Goal: Task Accomplishment & Management: Manage account settings

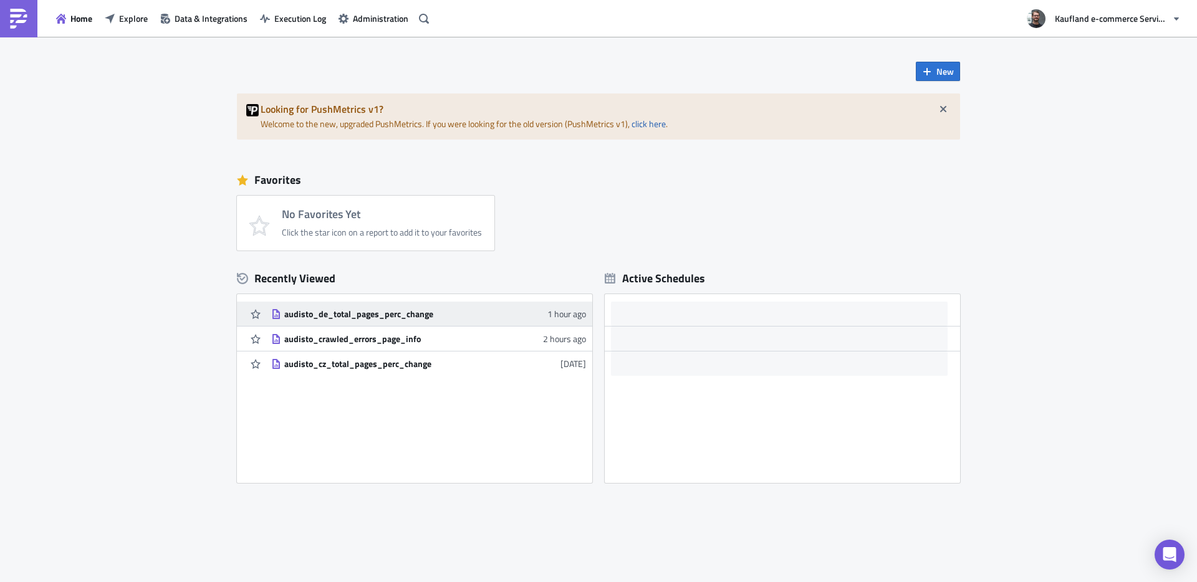
click at [371, 317] on div "audisto_de_total_pages_perc_change" at bounding box center [393, 314] width 218 height 11
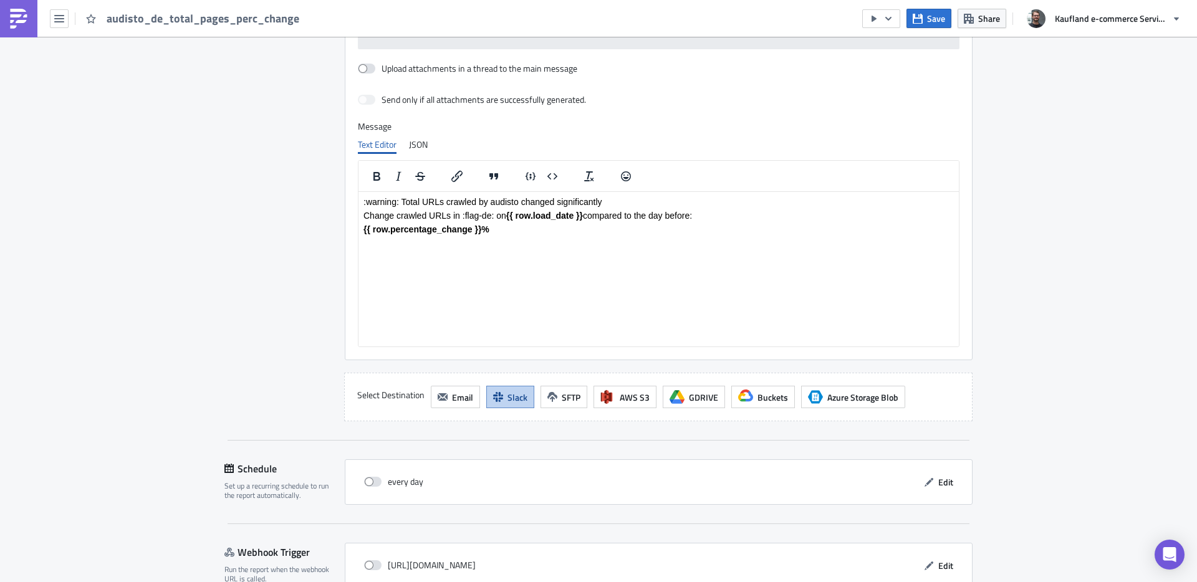
scroll to position [981, 0]
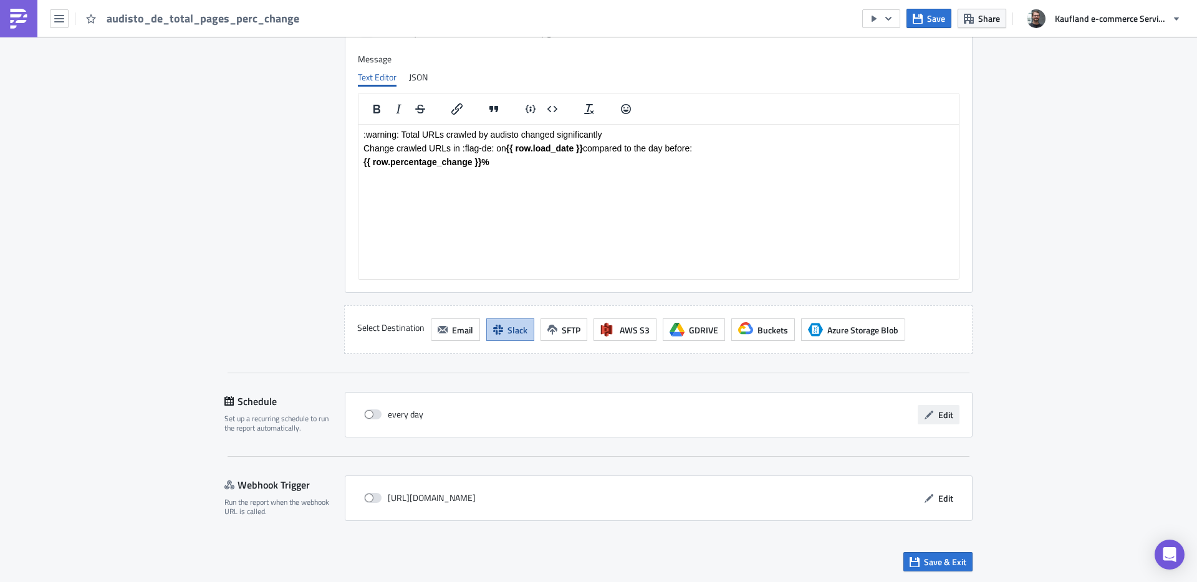
click at [929, 417] on icon "button" at bounding box center [929, 415] width 10 height 10
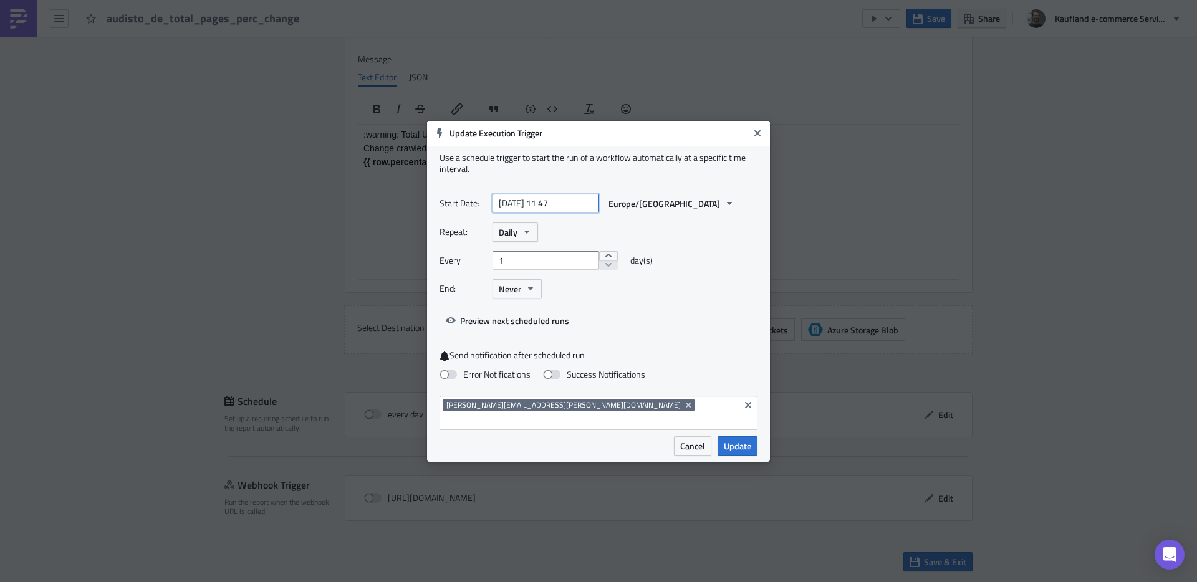
click at [547, 209] on input "2024-04-18 11:47" at bounding box center [546, 203] width 107 height 19
select select "3"
select select "2024"
click at [516, 211] on input "2024-04-18 11:47" at bounding box center [546, 203] width 107 height 19
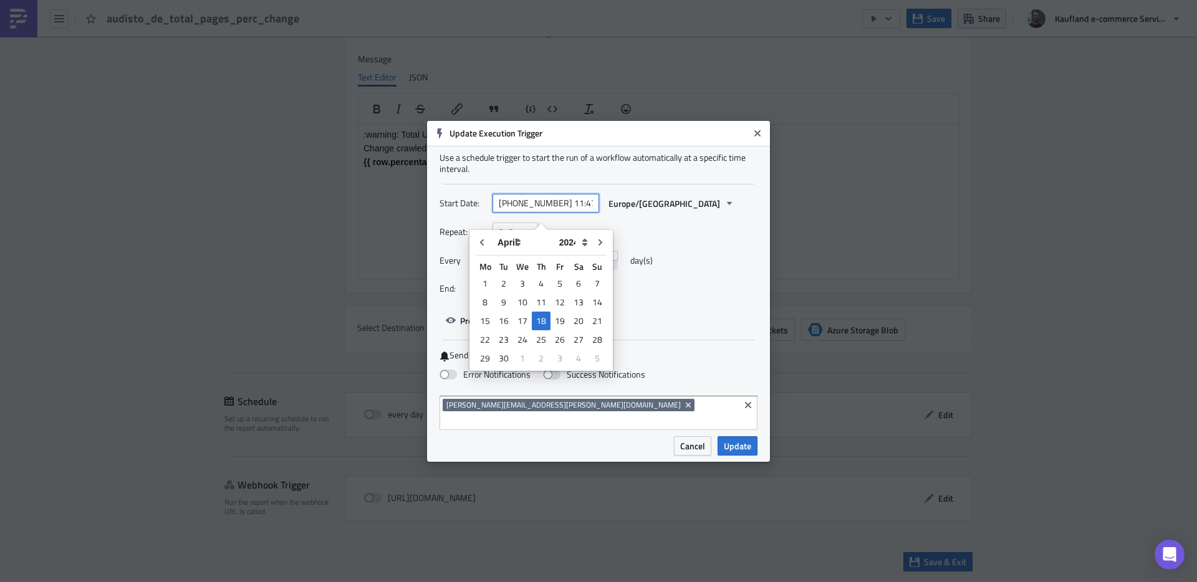
type input "2025-04-18 11:47"
select select "2025"
drag, startPoint x: 550, startPoint y: 210, endPoint x: 617, endPoint y: 214, distance: 67.5
click at [617, 213] on div "2025-04-18 11:47 Europe/Berlin" at bounding box center [617, 203] width 248 height 19
type input "2025-04-18 11:00"
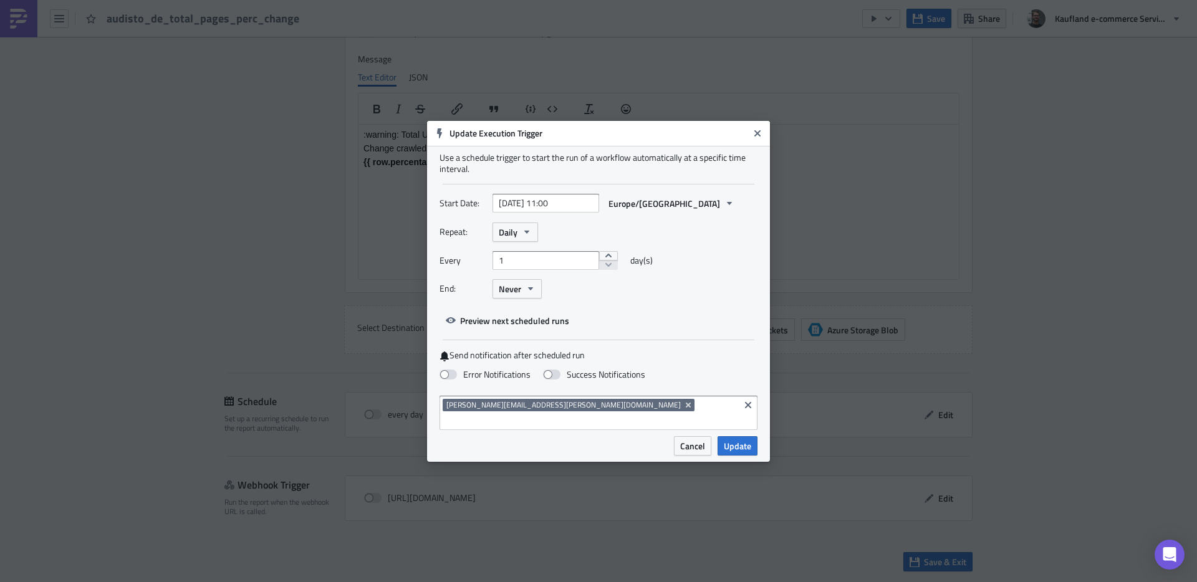
click at [728, 254] on div "Repeat: Daily Every 1 day(s) End: Never" at bounding box center [599, 265] width 318 height 85
select select "3"
select select "2025"
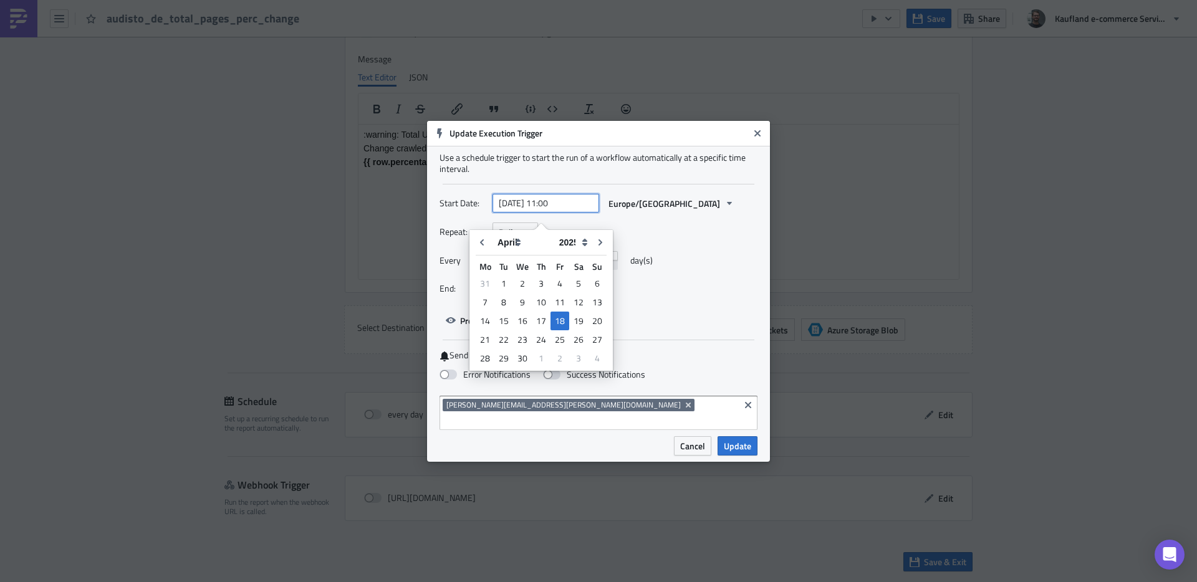
drag, startPoint x: 549, startPoint y: 211, endPoint x: 558, endPoint y: 213, distance: 9.4
click at [558, 213] on input "2025-04-18 11:00" at bounding box center [546, 203] width 107 height 19
click at [546, 211] on input "2025-04-18 10:00" at bounding box center [546, 203] width 107 height 19
click at [575, 315] on div "19" at bounding box center [578, 320] width 19 height 17
type input "[DATE] 10:00"
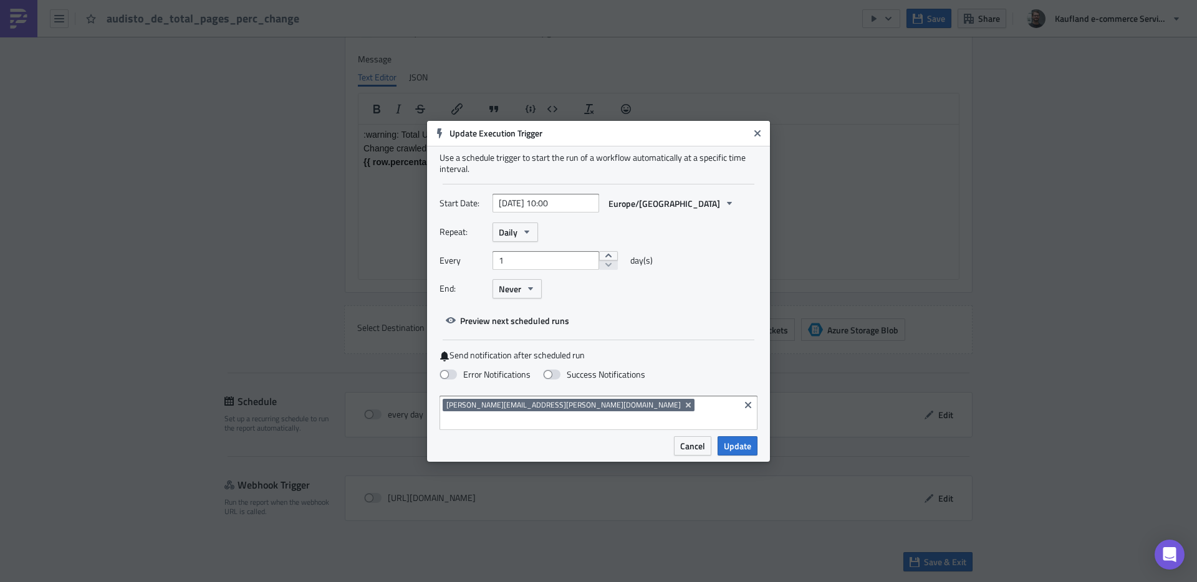
click at [708, 223] on div "Start Date: 2025-04-19 10:00 Europe/Berlin" at bounding box center [599, 208] width 318 height 29
click at [745, 441] on span "Update" at bounding box center [737, 446] width 27 height 13
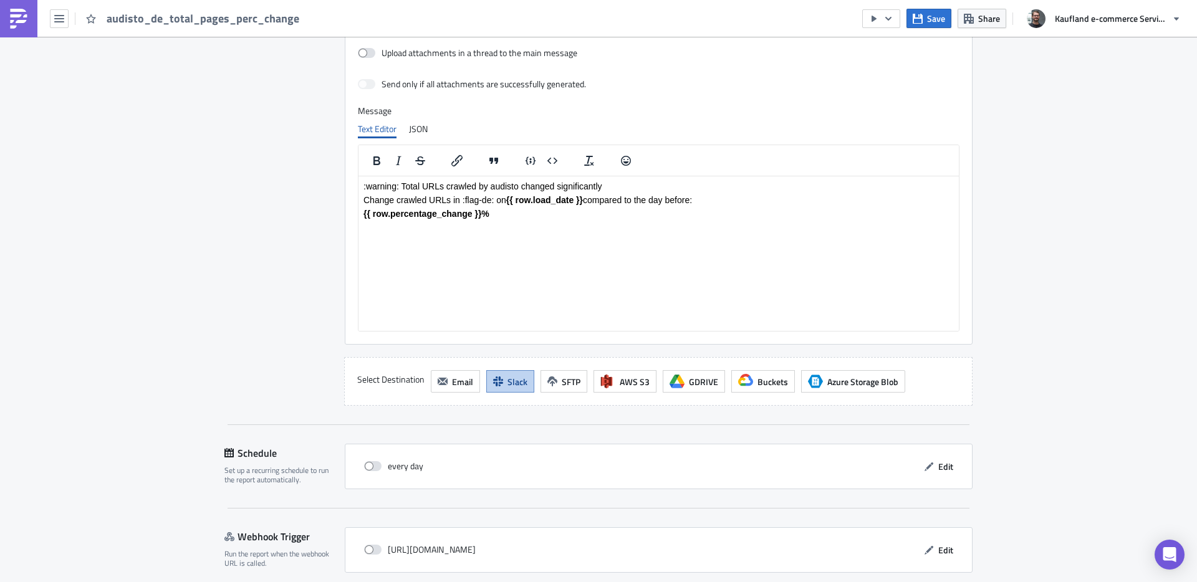
scroll to position [981, 0]
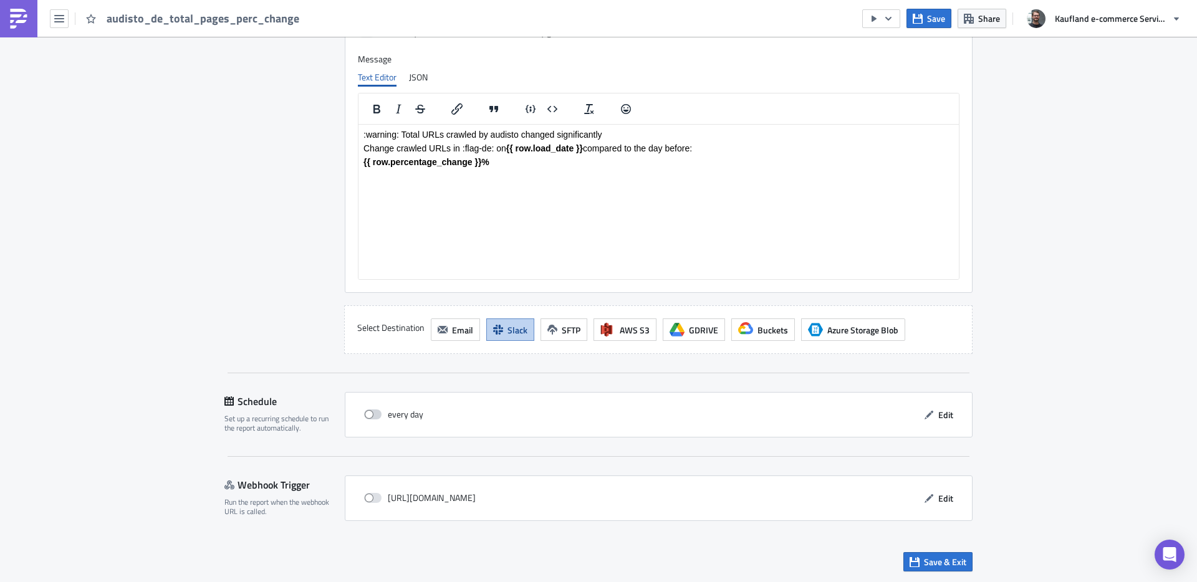
click at [370, 417] on span at bounding box center [372, 415] width 17 height 10
click at [370, 417] on input "checkbox" at bounding box center [371, 415] width 8 height 8
checkbox input "true"
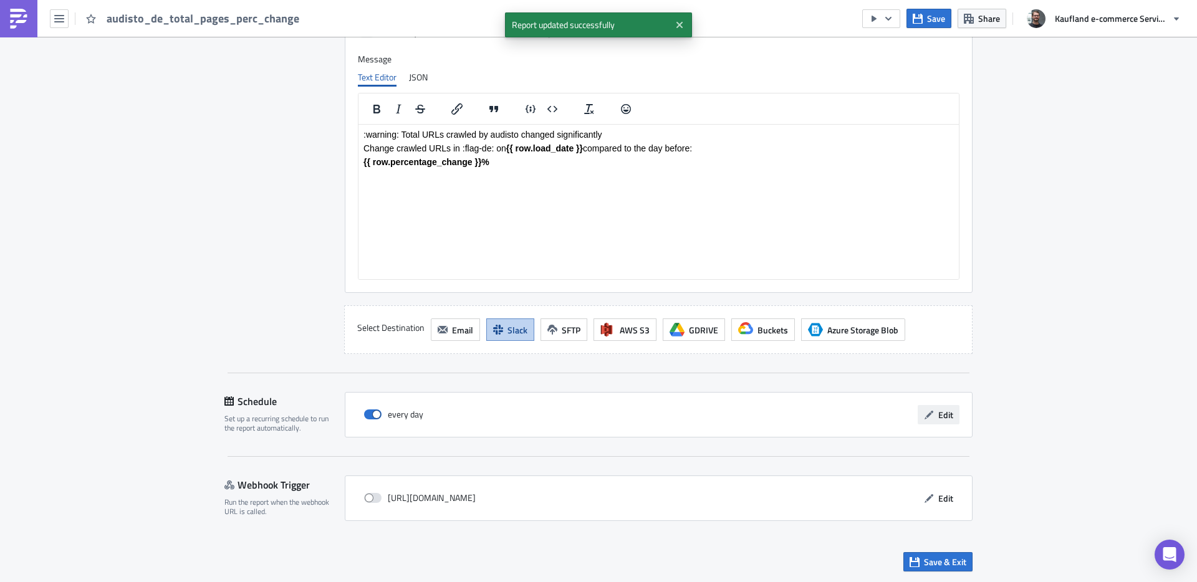
click at [933, 416] on button "Edit" at bounding box center [939, 414] width 42 height 19
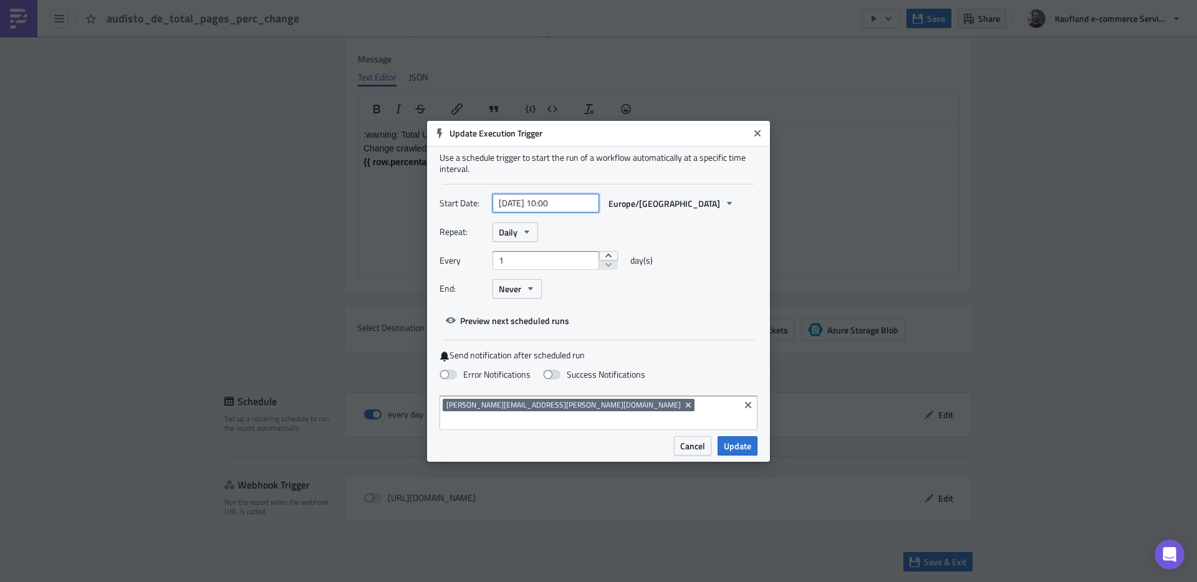
click at [527, 213] on input "[DATE] 10:00" at bounding box center [546, 203] width 107 height 19
select select "3"
select select "2025"
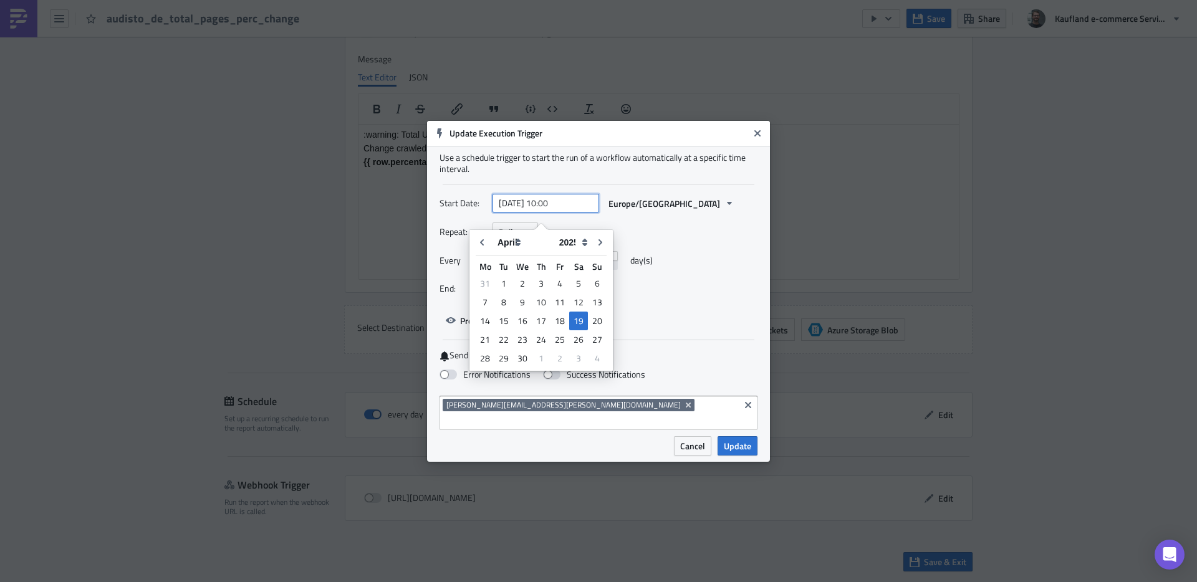
click at [527, 213] on input "[DATE] 10:00" at bounding box center [546, 203] width 107 height 19
type input "[DATE] 10:00"
select select "7"
type input "[DATE] 10:00"
click at [748, 223] on div "Start Date: [DATE] 10:00 [GEOGRAPHIC_DATA]/[GEOGRAPHIC_DATA]" at bounding box center [599, 208] width 318 height 29
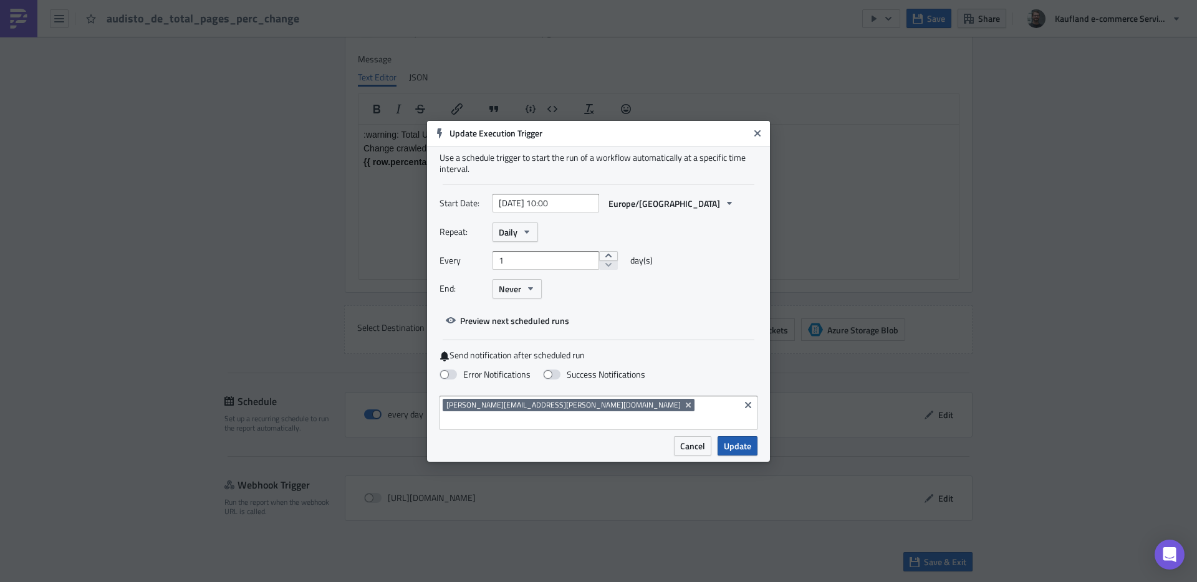
click at [741, 440] on span "Update" at bounding box center [737, 446] width 27 height 13
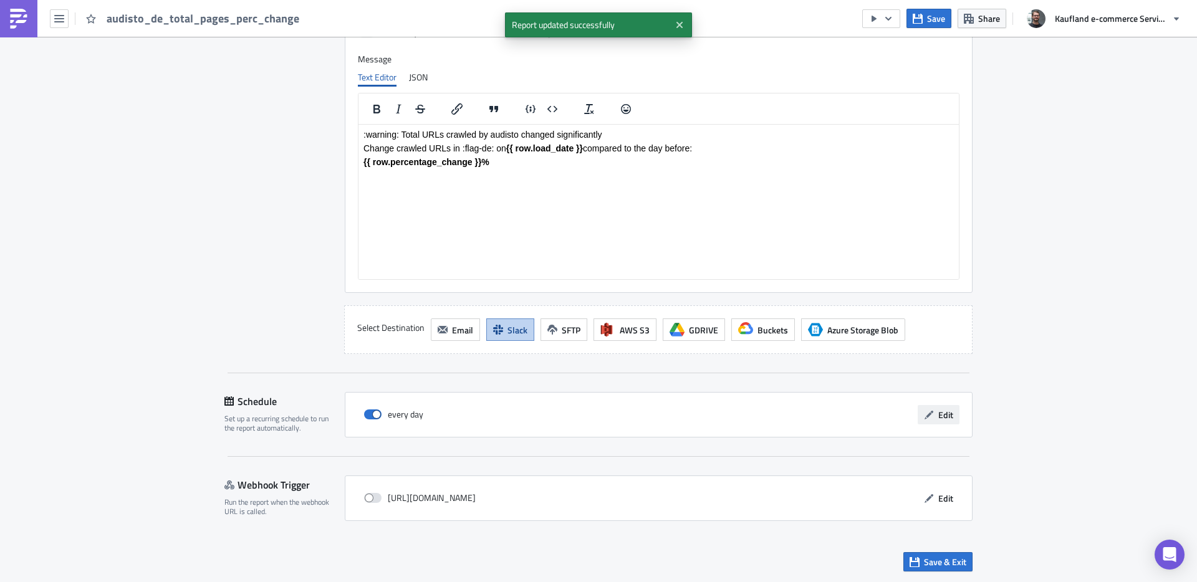
click at [940, 416] on span "Edit" at bounding box center [945, 414] width 15 height 13
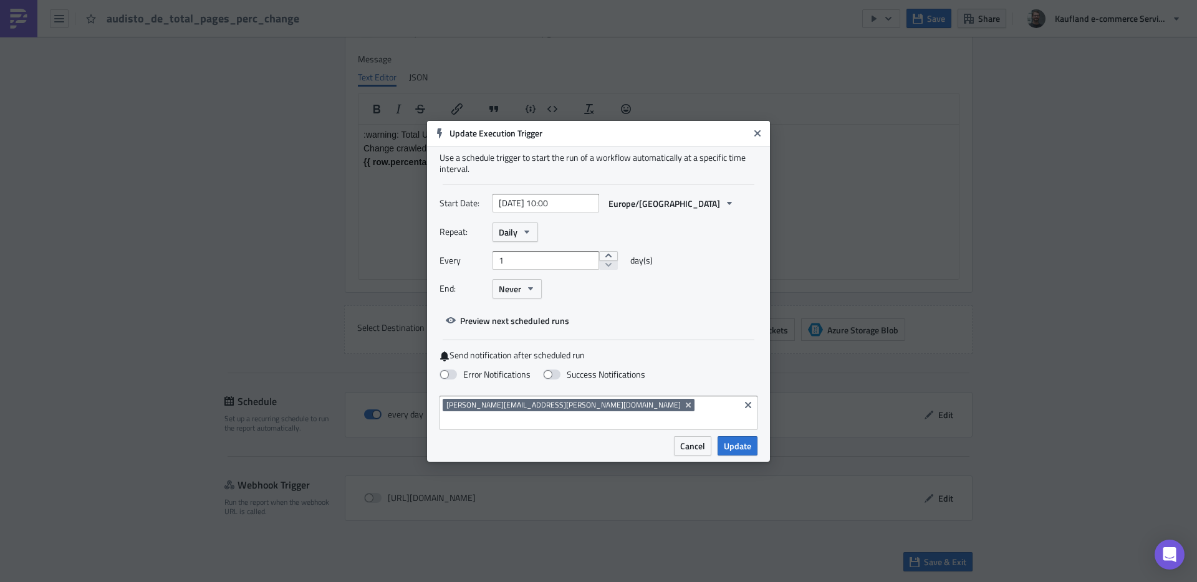
click at [574, 415] on input at bounding box center [590, 421] width 294 height 12
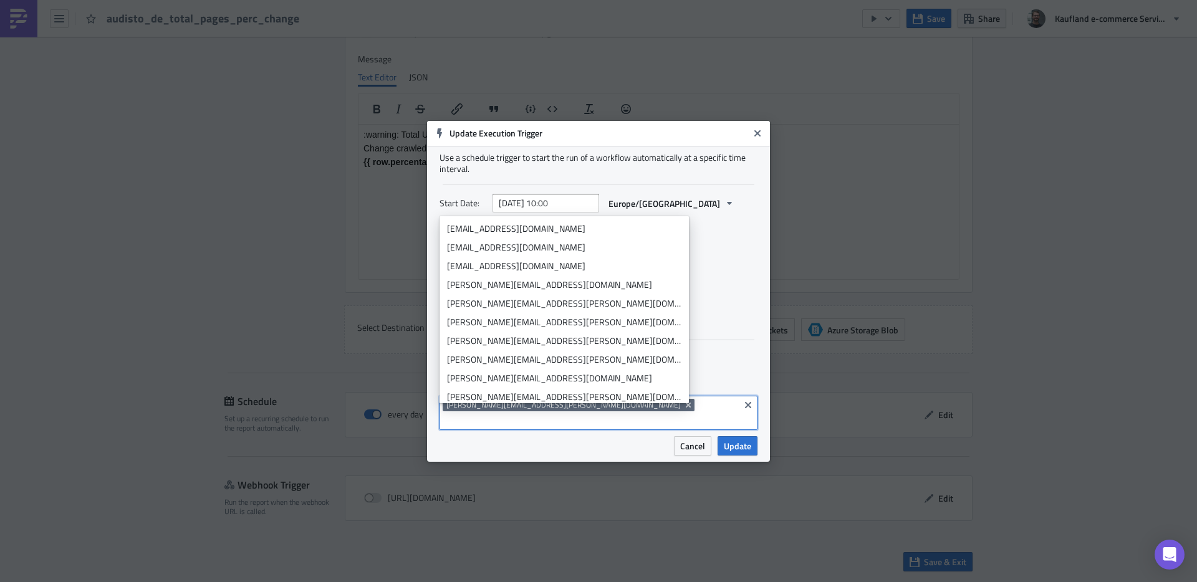
paste input "seo_alerts (CSYLL1EE9)"
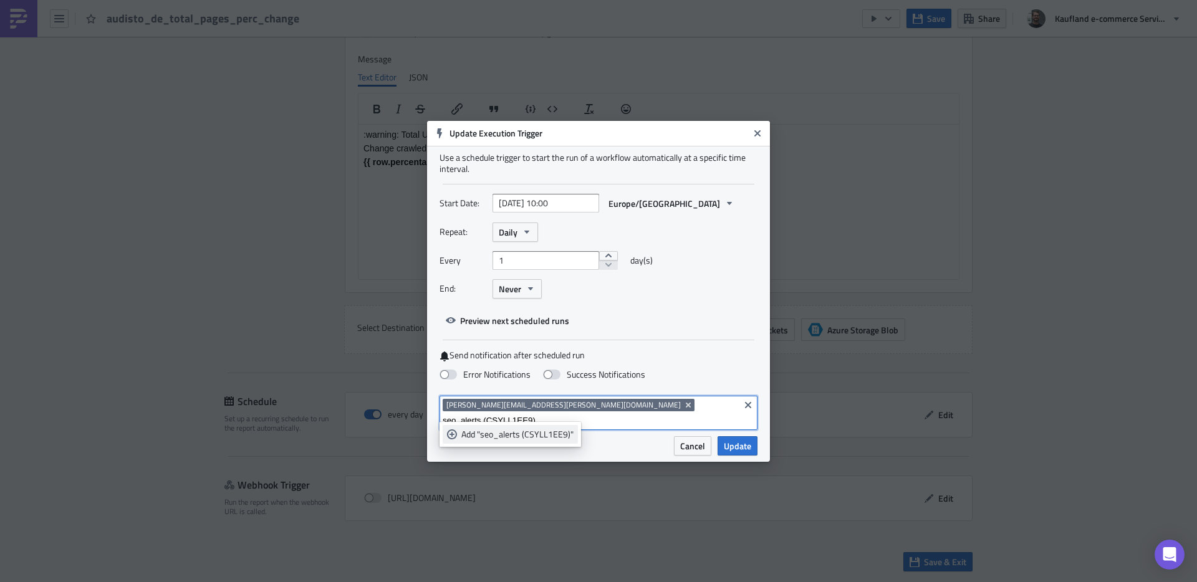
type input "seo_alerts (CSYLL1EE9)"
click at [529, 437] on div "Add "seo_alerts (CSYLL1EE9)"" at bounding box center [517, 434] width 112 height 12
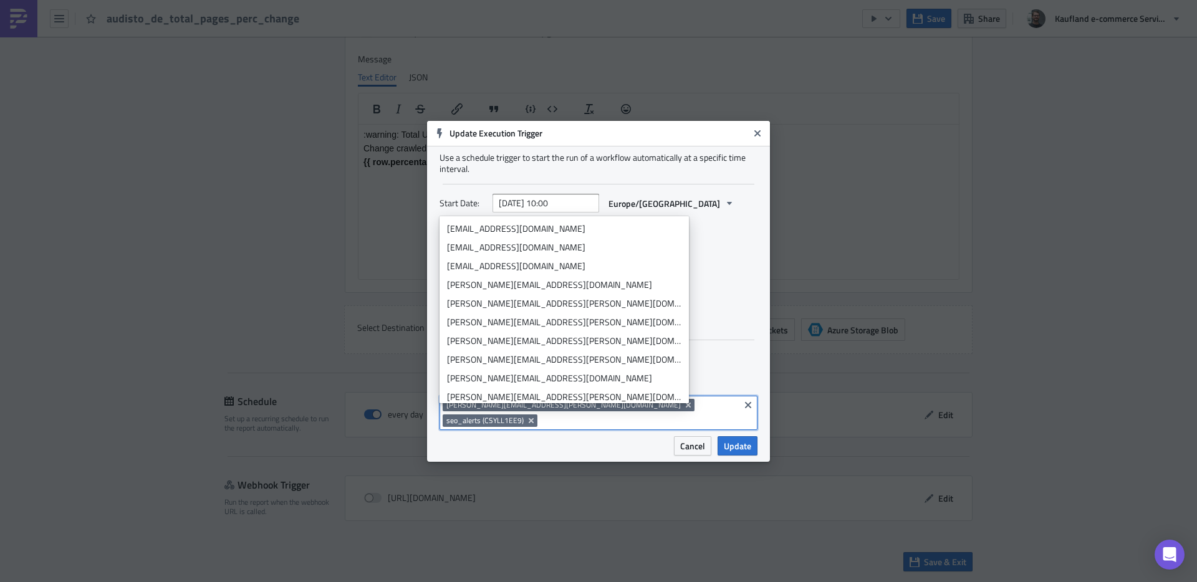
click at [604, 440] on div "Cancel Update" at bounding box center [678, 445] width 159 height 19
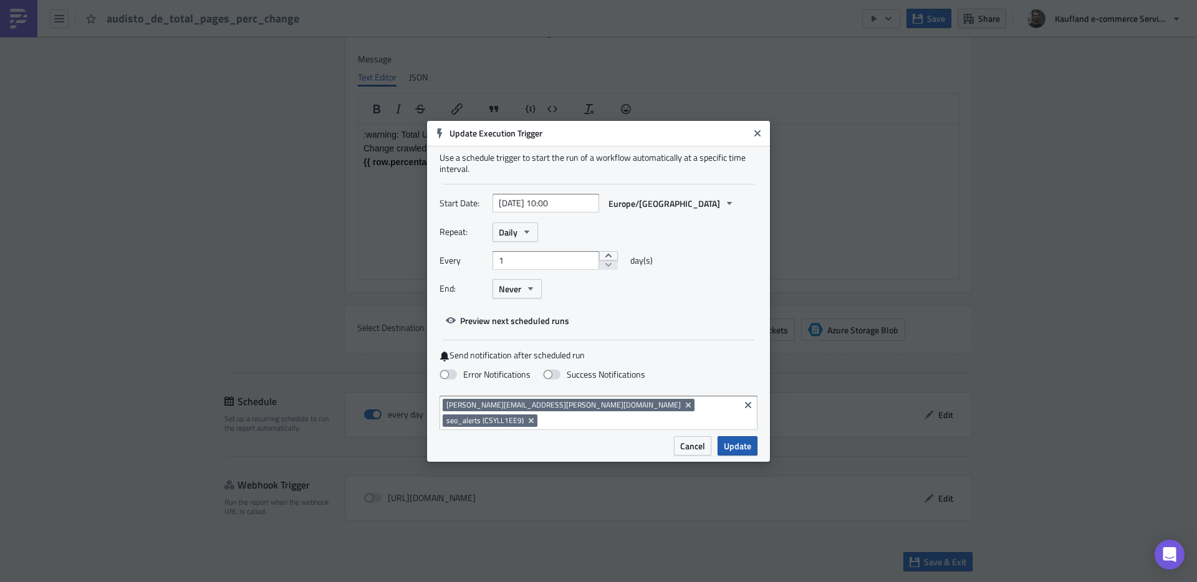
click at [739, 440] on span "Update" at bounding box center [737, 446] width 27 height 13
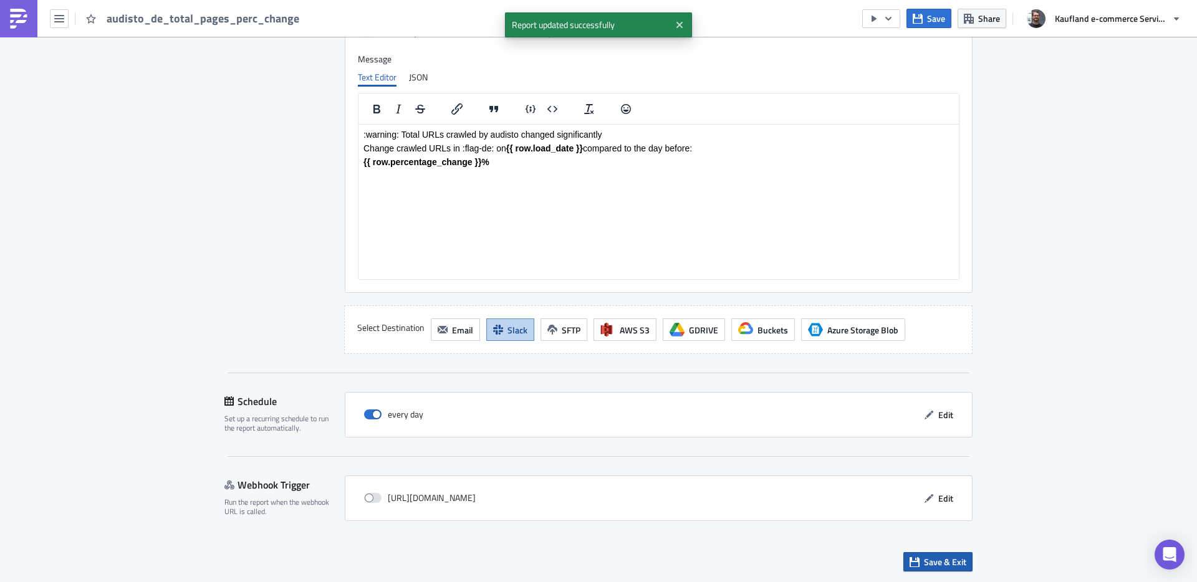
click at [950, 567] on span "Save & Exit" at bounding box center [945, 562] width 42 height 13
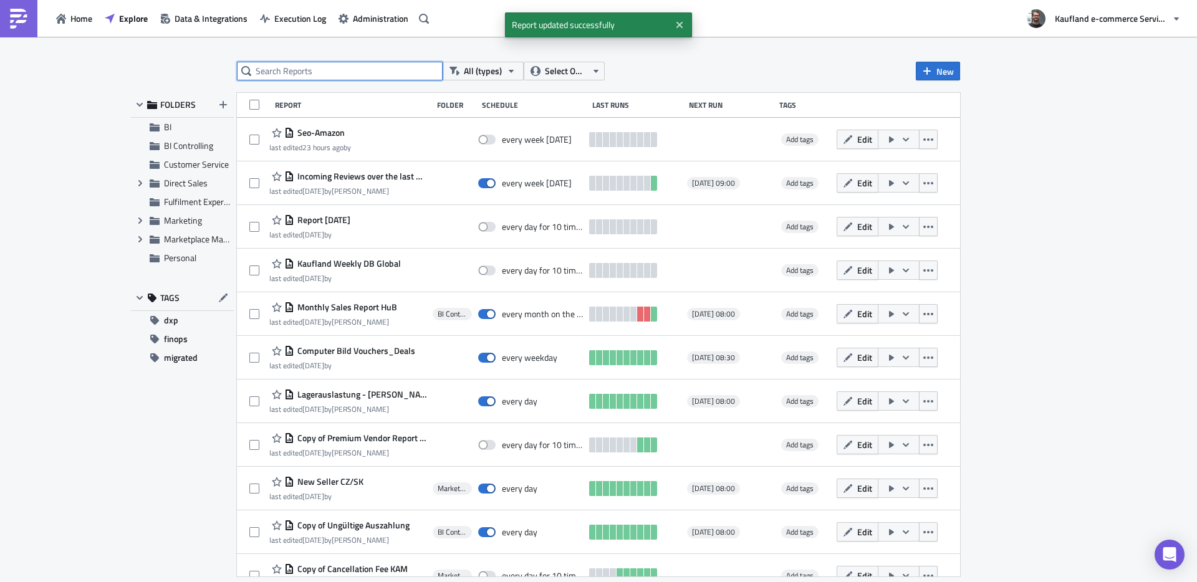
click at [313, 69] on input "text" at bounding box center [340, 71] width 206 height 19
type input "audisto_de"
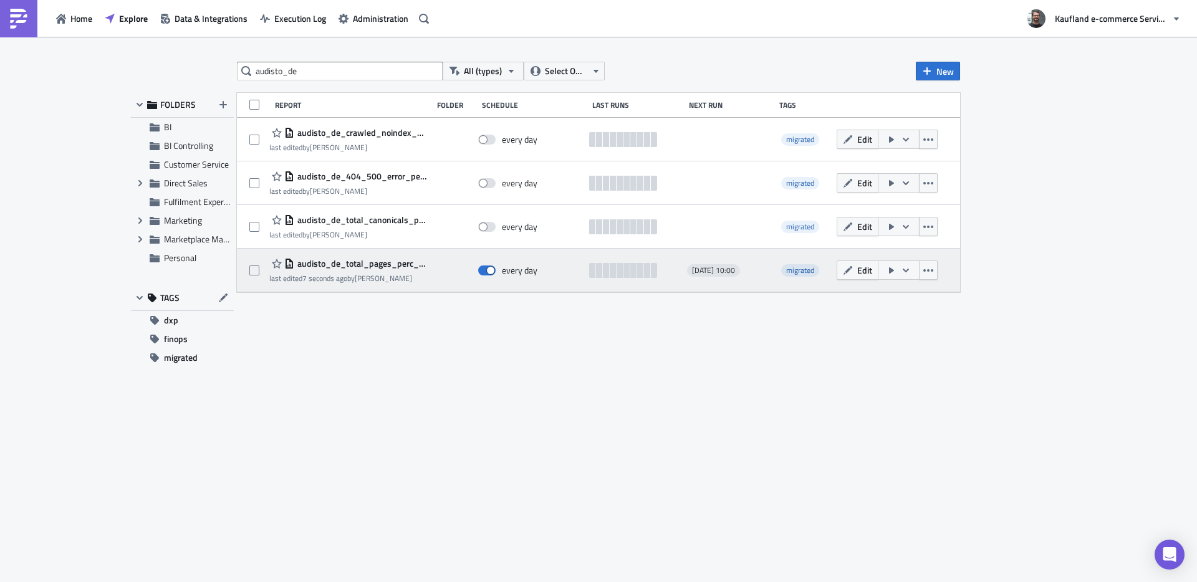
click at [909, 269] on icon "button" at bounding box center [906, 271] width 10 height 10
click at [932, 269] on icon "button" at bounding box center [928, 270] width 10 height 2
click at [911, 268] on button "button" at bounding box center [899, 270] width 42 height 19
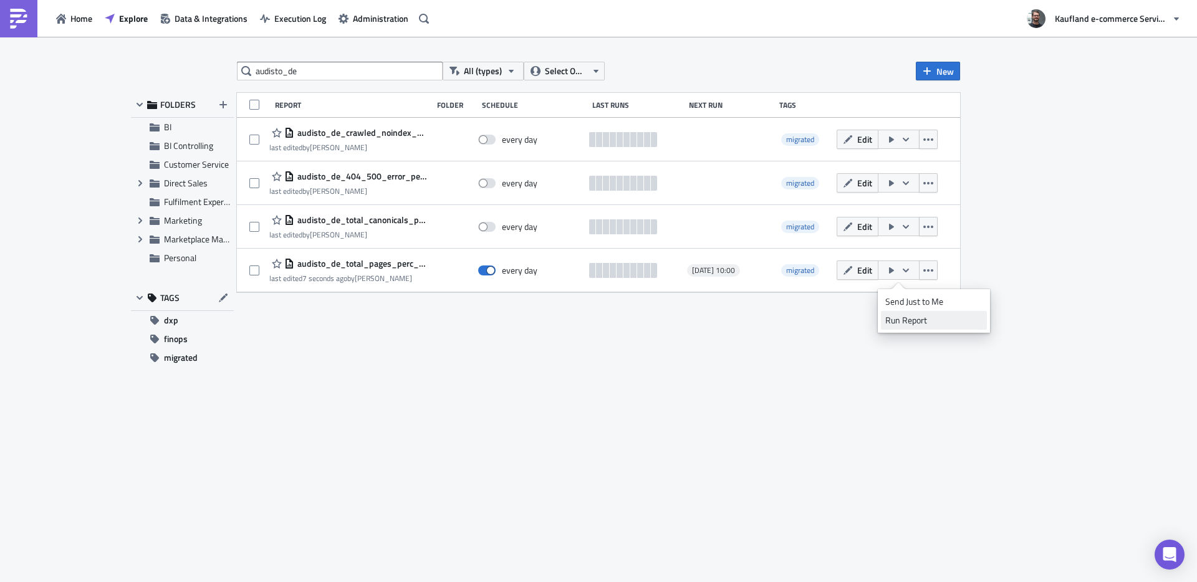
click at [913, 321] on div "Run Report" at bounding box center [933, 320] width 97 height 12
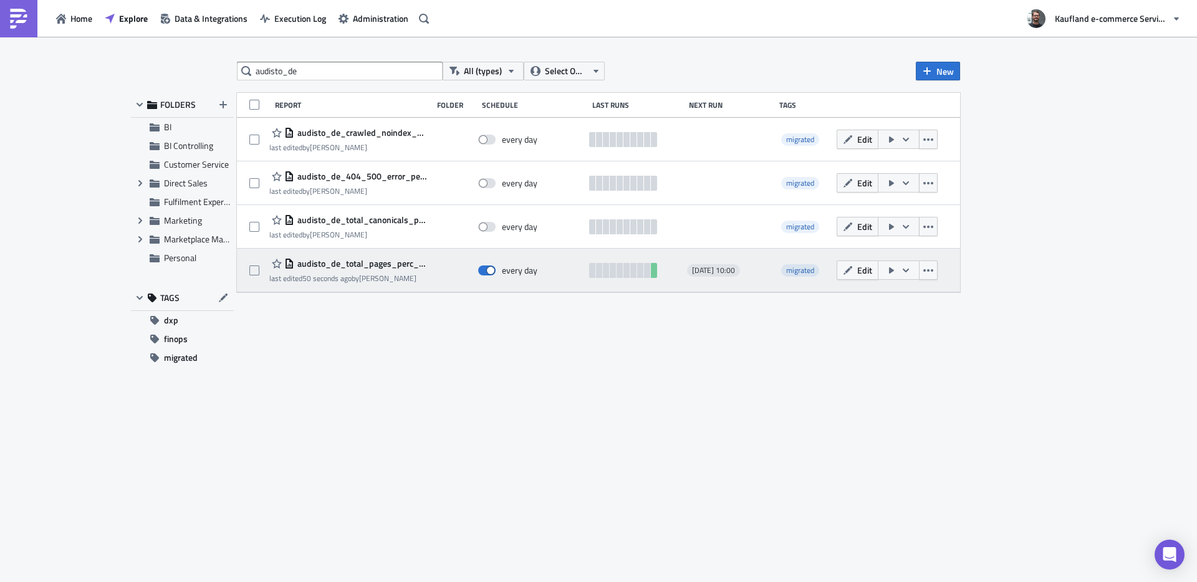
click at [909, 271] on icon "button" at bounding box center [906, 271] width 10 height 10
click at [930, 274] on icon "button" at bounding box center [928, 271] width 10 height 10
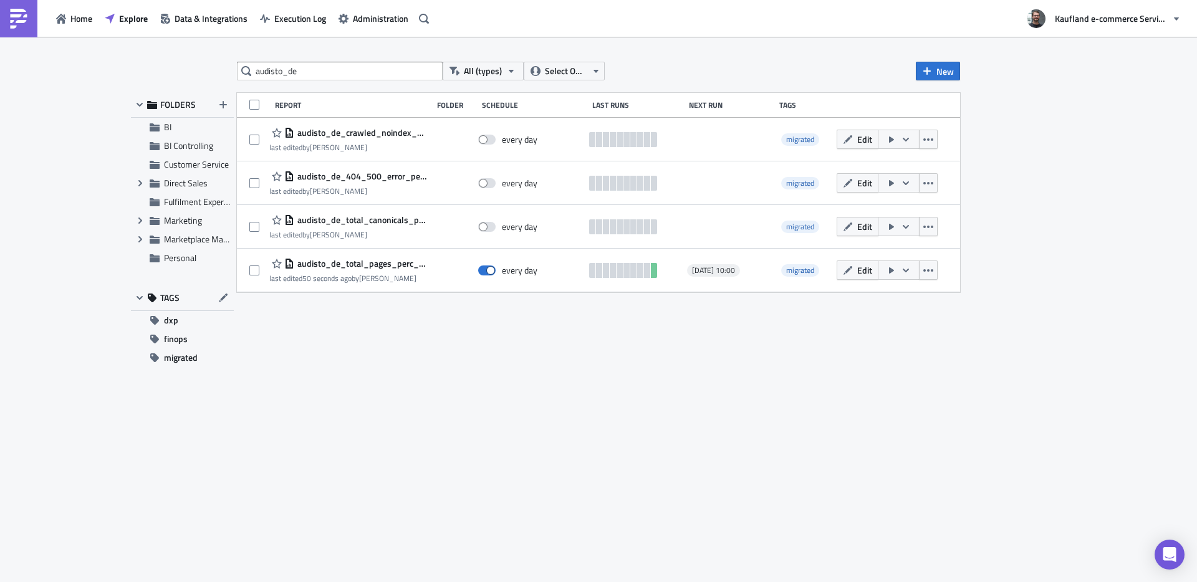
click at [712, 325] on div "audisto_de All (types) Select Owner New FOLDERS BI BI Controlling Customer Serv…" at bounding box center [598, 311] width 748 height 498
